Goal: Register for event/course

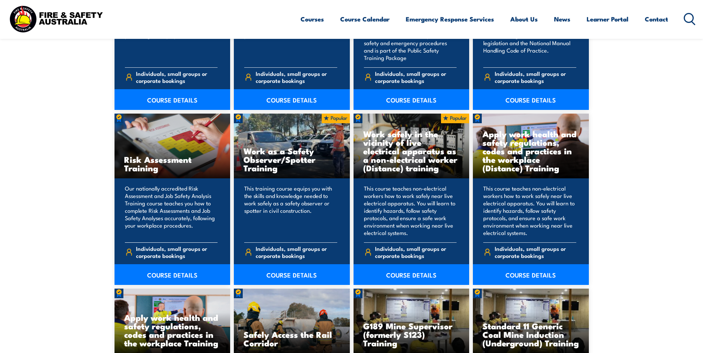
scroll to position [889, 0]
click at [171, 220] on link "COURSE DETAILS" at bounding box center [172, 274] width 116 height 21
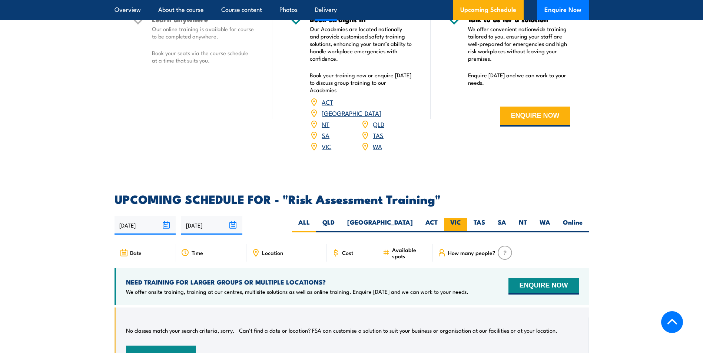
scroll to position [1149, 0]
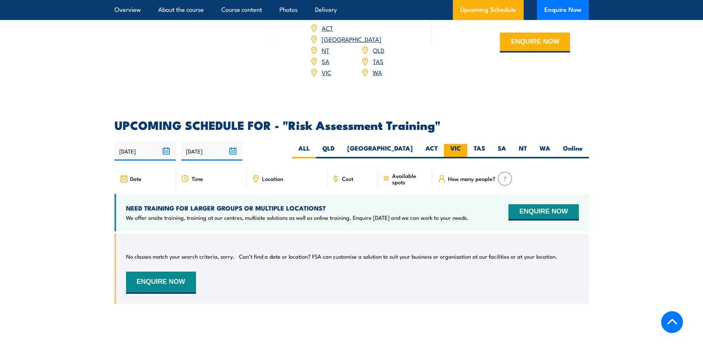
click at [457, 149] on label "VIC" at bounding box center [455, 151] width 23 height 14
click at [461, 149] on input "VIC" at bounding box center [463, 146] width 5 height 5
radio input "true"
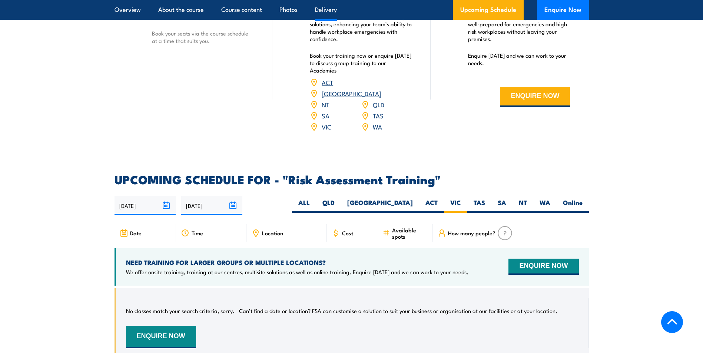
scroll to position [1162, 0]
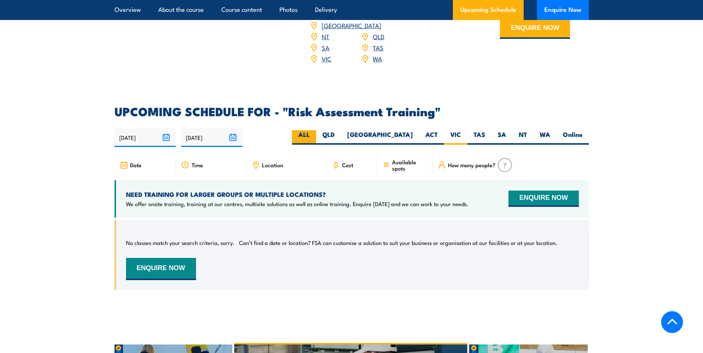
click at [316, 130] on label "ALL" at bounding box center [304, 137] width 24 height 14
click at [315, 130] on input "ALL" at bounding box center [312, 132] width 5 height 5
radio input "true"
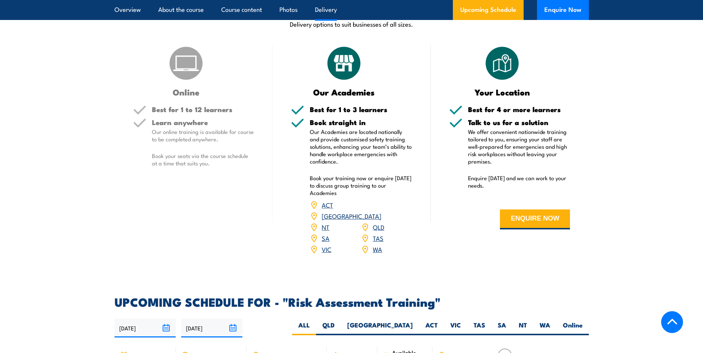
scroll to position [1006, 0]
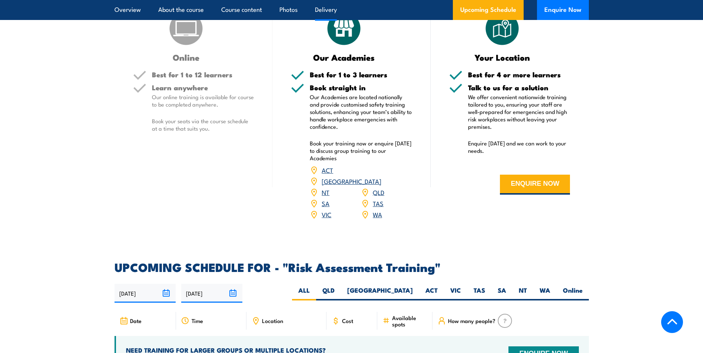
click at [325, 213] on link "VIC" at bounding box center [327, 214] width 10 height 9
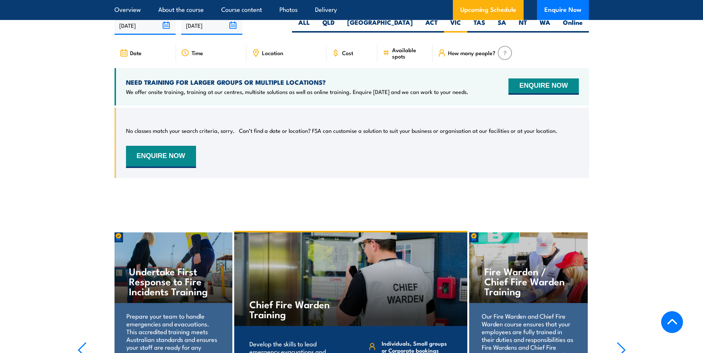
scroll to position [1191, 0]
